Goal: Navigation & Orientation: Find specific page/section

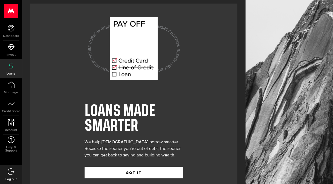
scroll to position [13, 0]
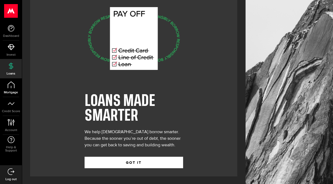
click at [3, 91] on span "Mortgage" at bounding box center [11, 92] width 22 height 3
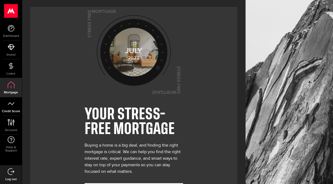
click at [7, 103] on link "Credit Score" at bounding box center [11, 106] width 22 height 19
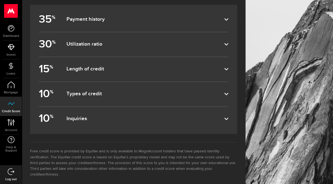
scroll to position [345, 0]
click at [11, 27] on icon at bounding box center [11, 28] width 7 height 7
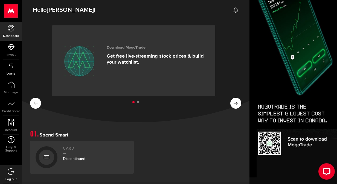
click at [10, 68] on icon at bounding box center [11, 66] width 7 height 7
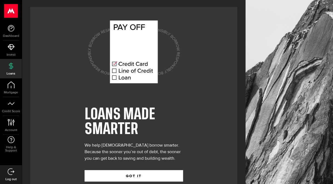
scroll to position [13, 0]
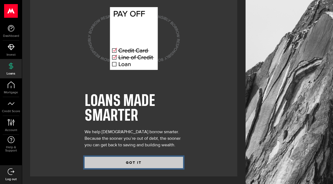
click at [129, 159] on button "GOT IT" at bounding box center [134, 162] width 98 height 11
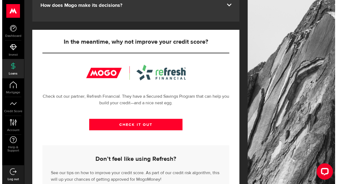
scroll to position [158, 0]
